Goal: Find specific page/section: Find specific page/section

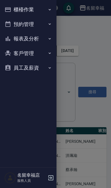
scroll to position [30, 0]
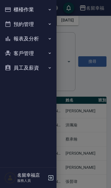
click at [10, 11] on icon "button" at bounding box center [8, 9] width 7 height 7
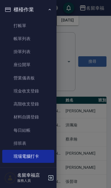
click at [8, 10] on icon "button" at bounding box center [8, 9] width 7 height 7
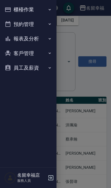
click at [8, 53] on icon "button" at bounding box center [8, 53] width 6 height 5
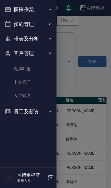
click at [10, 72] on link "客戶列表" at bounding box center [28, 69] width 52 height 13
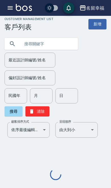
click at [25, 36] on input "text" at bounding box center [46, 43] width 53 height 15
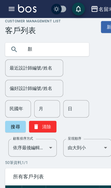
type input "顏"
click at [12, 112] on button "搜尋" at bounding box center [14, 111] width 18 height 10
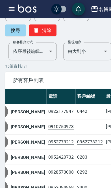
scroll to position [0, 43]
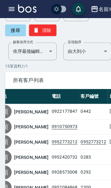
click at [44, 117] on td "0910750973" at bounding box center [56, 110] width 25 height 13
click at [44, 115] on td "0910750973" at bounding box center [56, 110] width 25 height 13
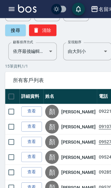
scroll to position [0, 0]
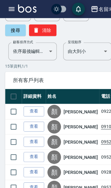
click at [26, 115] on link "查看" at bounding box center [30, 110] width 18 height 9
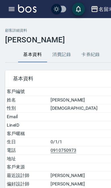
click at [49, 49] on button "消費記錄" at bounding box center [53, 48] width 25 height 14
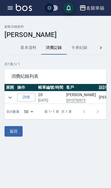
click at [13, 96] on icon "expand row" at bounding box center [10, 97] width 7 height 7
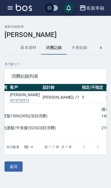
scroll to position [0, 58]
